Goal: Task Accomplishment & Management: Complete application form

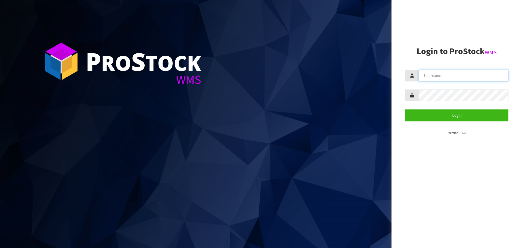
click at [427, 72] on input "text" at bounding box center [464, 76] width 90 height 12
type input "p"
type input "PACIFICBIOLOGICS"
click at [405, 109] on button "Login" at bounding box center [456, 115] width 103 height 12
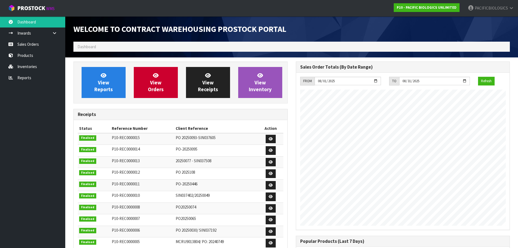
scroll to position [240, 222]
click at [38, 44] on link "Sales Orders" at bounding box center [32, 44] width 65 height 11
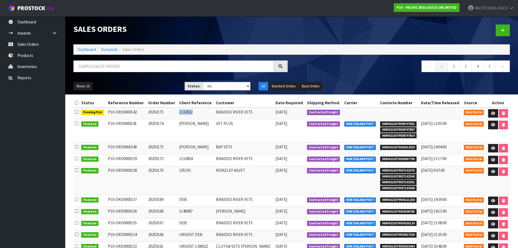
drag, startPoint x: 200, startPoint y: 112, endPoint x: 183, endPoint y: 113, distance: 16.9
click at [183, 113] on td "1132822" at bounding box center [196, 113] width 37 height 12
drag, startPoint x: 200, startPoint y: 123, endPoint x: 182, endPoint y: 122, distance: 18.0
click at [182, 122] on td "[PERSON_NAME]" at bounding box center [196, 130] width 37 height 23
copy td "[PERSON_NAME]"
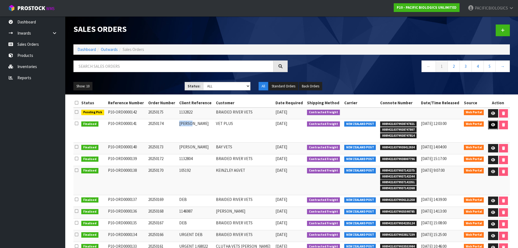
click at [490, 125] on link at bounding box center [493, 124] width 10 height 9
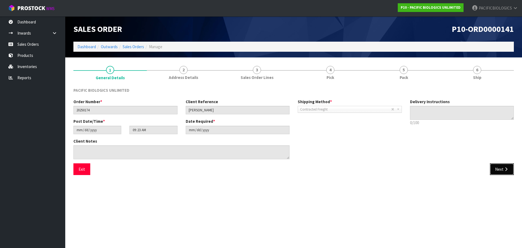
click at [493, 168] on button "Next" at bounding box center [502, 169] width 24 height 12
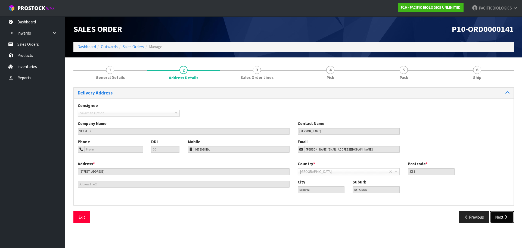
click at [506, 220] on button "Next" at bounding box center [502, 217] width 24 height 12
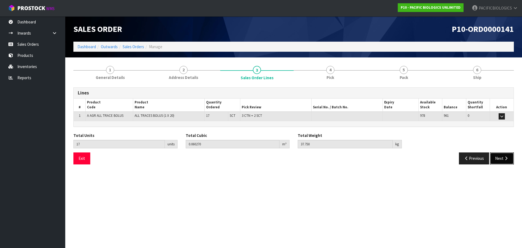
click at [504, 159] on icon "button" at bounding box center [506, 158] width 5 height 4
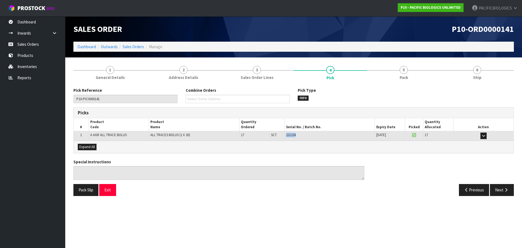
drag, startPoint x: 298, startPoint y: 134, endPoint x: 284, endPoint y: 134, distance: 13.6
click at [284, 134] on tr "1 A AGR ALL TRACE BOLUS ALL TRACES BOLUS (1 X 20) 17 SCT 3 CTN + 2 SCT 221224 […" at bounding box center [294, 136] width 440 height 10
copy tr "3 CTN + 2 SCT 221224"
click at [33, 46] on link "Sales Orders" at bounding box center [32, 44] width 65 height 11
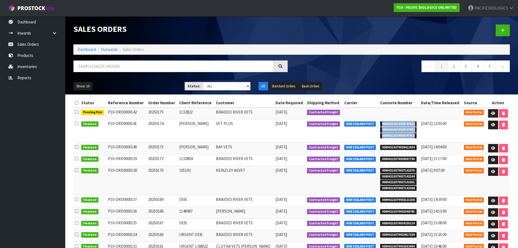
drag, startPoint x: 407, startPoint y: 136, endPoint x: 375, endPoint y: 124, distance: 34.8
click at [380, 124] on ul "00894210379938747821 00894210379938747807 00894210379938747814" at bounding box center [399, 128] width 38 height 17
copy ul "00894210379938747821 00894210379938747807 00894210379938747814"
drag, startPoint x: 197, startPoint y: 112, endPoint x: 182, endPoint y: 115, distance: 15.5
click at [182, 115] on td "1132822" at bounding box center [196, 113] width 37 height 12
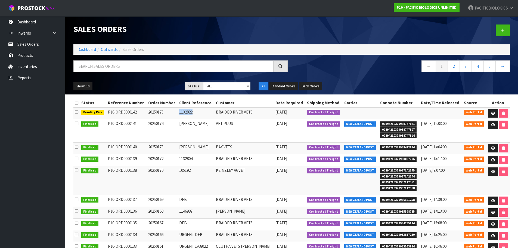
copy td "1132822"
click at [492, 113] on icon at bounding box center [493, 114] width 4 height 4
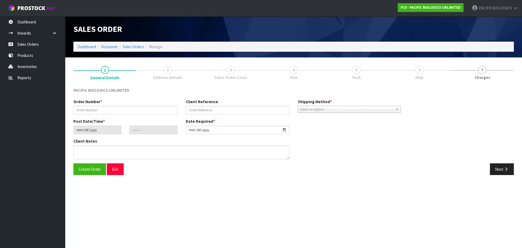
type input "20250175"
type input "1132822"
type input "[DATE]"
type input "12:51:00.000"
type input "[DATE]"
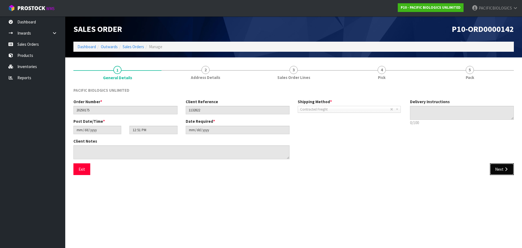
click at [499, 169] on button "Next" at bounding box center [502, 169] width 24 height 12
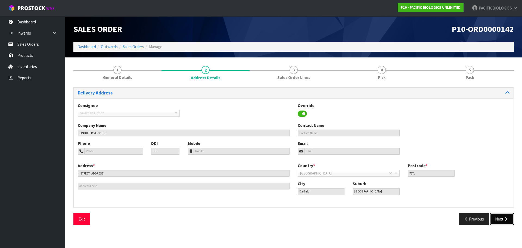
click at [508, 219] on icon "button" at bounding box center [506, 219] width 5 height 4
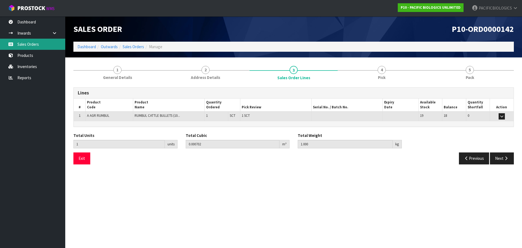
click at [24, 46] on link "Sales Orders" at bounding box center [32, 44] width 65 height 11
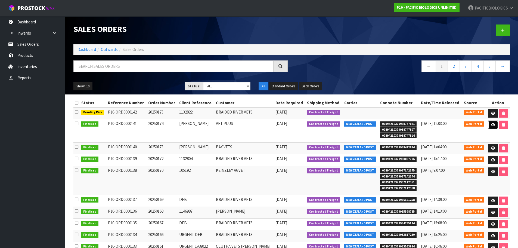
click at [492, 126] on icon at bounding box center [493, 125] width 4 height 4
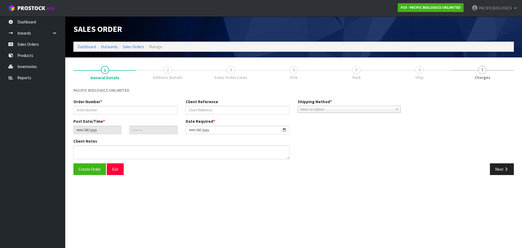
type input "20250174"
type input "[PERSON_NAME]"
type input "[DATE]"
type input "09:23:00.000"
type input "[DATE]"
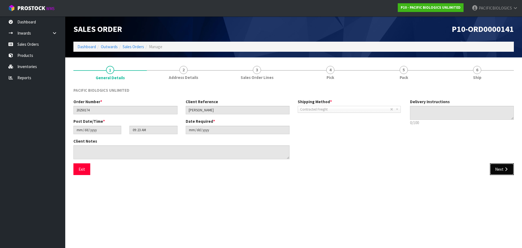
click at [502, 170] on button "Next" at bounding box center [502, 169] width 24 height 12
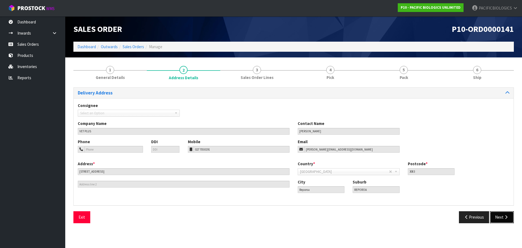
click at [497, 216] on button "Next" at bounding box center [502, 217] width 24 height 12
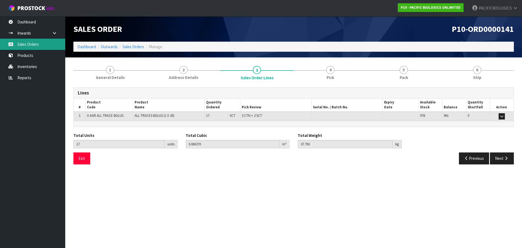
click at [23, 43] on link "Sales Orders" at bounding box center [32, 44] width 65 height 11
